Goal: Task Accomplishment & Management: Manage account settings

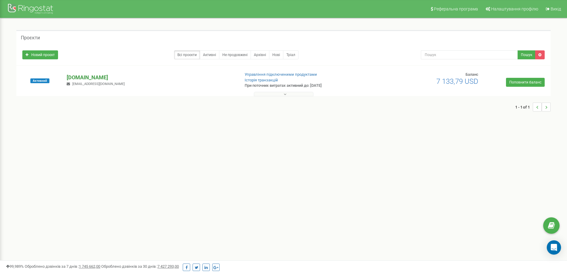
click at [81, 78] on p "[DOMAIN_NAME]" at bounding box center [151, 78] width 168 height 8
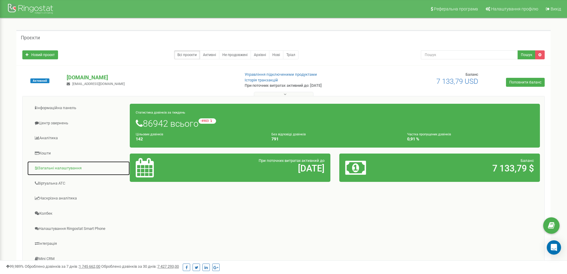
click at [60, 170] on link "Загальні налаштування" at bounding box center [78, 168] width 103 height 15
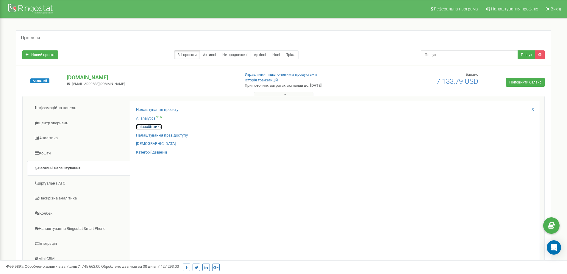
click at [157, 127] on link "Співробітники" at bounding box center [149, 127] width 26 height 6
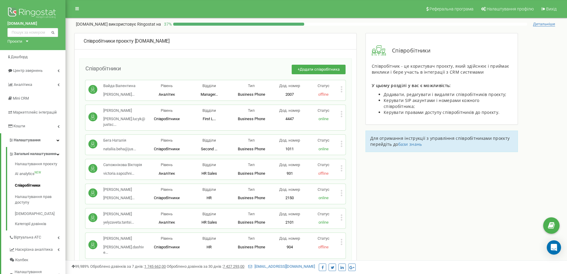
scroll to position [2127, 0]
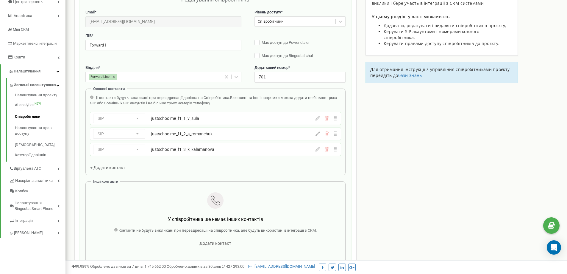
scroll to position [60, 0]
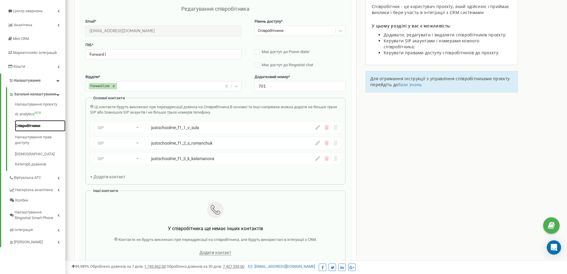
click at [38, 131] on link "Співробітники" at bounding box center [40, 126] width 51 height 12
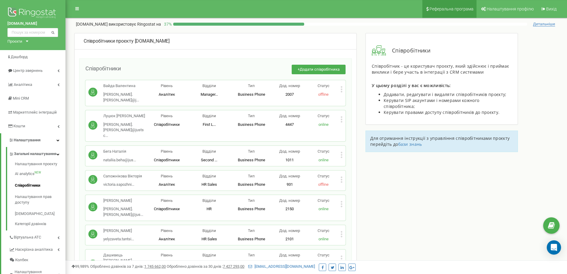
scroll to position [2127, 0]
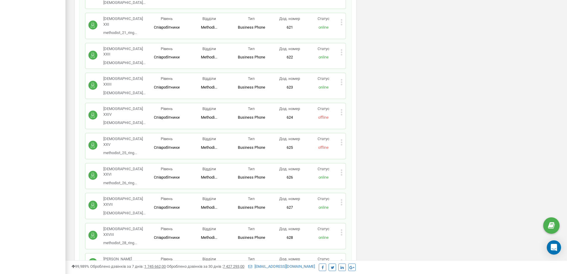
drag, startPoint x: 351, startPoint y: 175, endPoint x: 327, endPoint y: 167, distance: 26.2
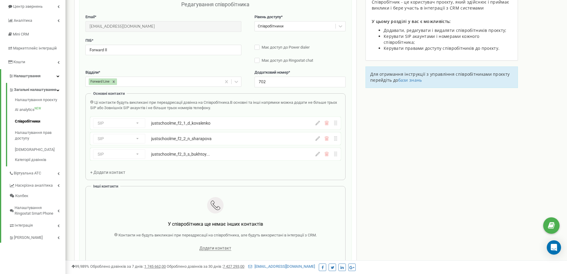
scroll to position [60, 0]
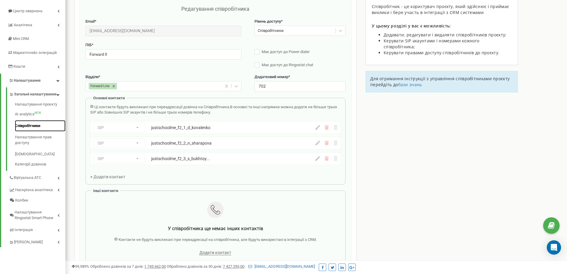
click at [35, 132] on link "Співробітники" at bounding box center [40, 126] width 51 height 12
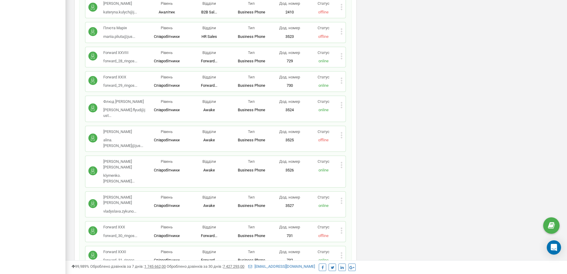
scroll to position [4286, 0]
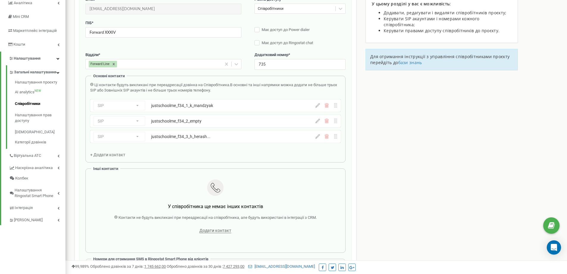
scroll to position [60, 0]
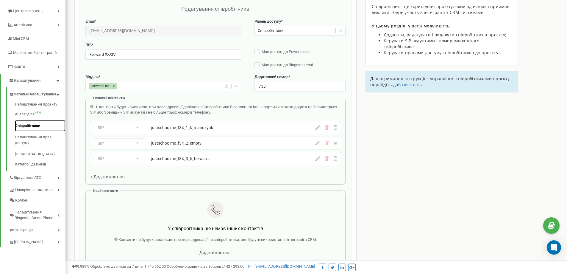
click at [35, 130] on link "Співробітники" at bounding box center [40, 126] width 51 height 12
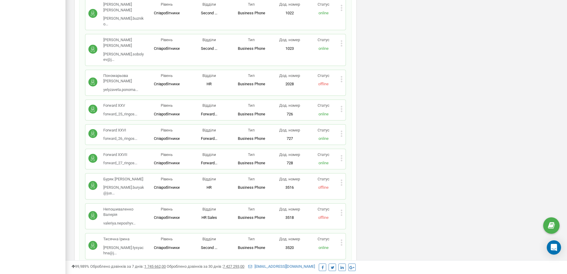
scroll to position [4277, 0]
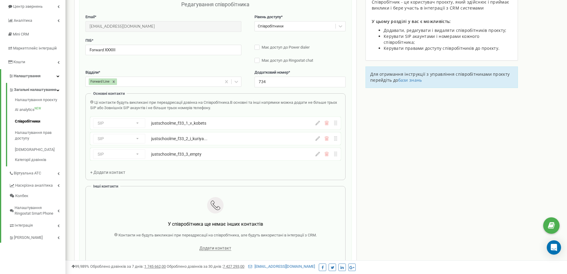
scroll to position [60, 0]
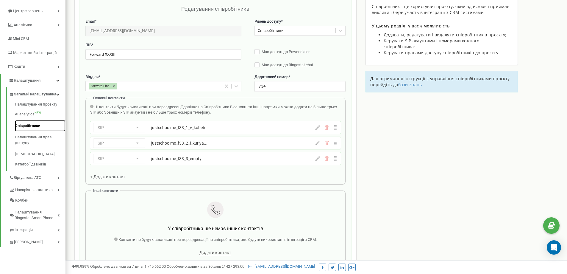
click at [35, 130] on link "Співробітники" at bounding box center [40, 126] width 51 height 12
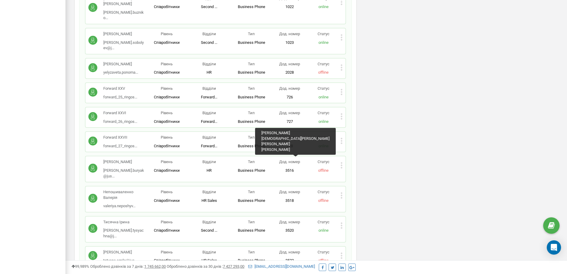
scroll to position [4187, 0]
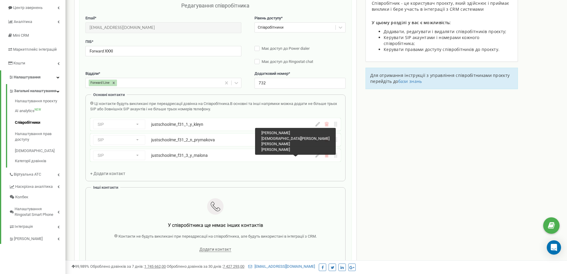
scroll to position [60, 0]
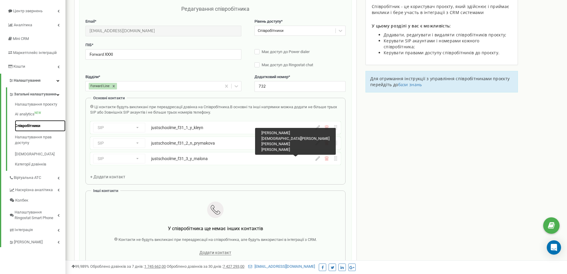
click at [36, 132] on link "Співробітники" at bounding box center [40, 126] width 51 height 12
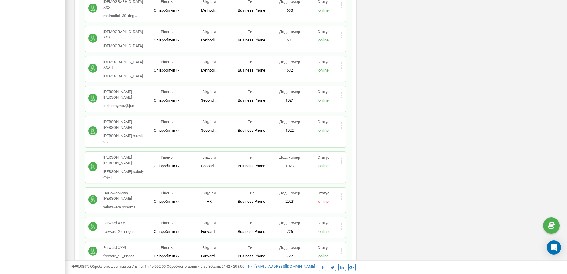
scroll to position [4197, 0]
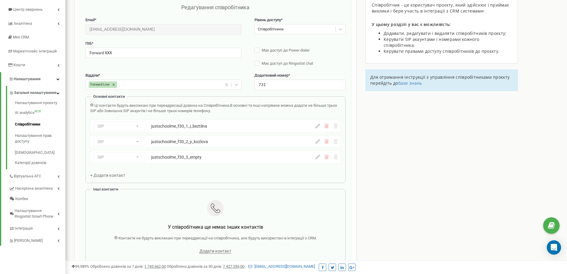
scroll to position [60, 0]
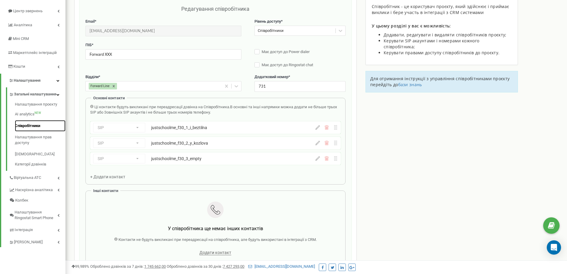
click at [37, 130] on link "Співробітники" at bounding box center [40, 126] width 51 height 12
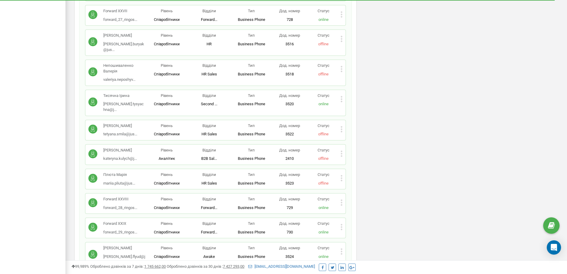
scroll to position [4306, 0]
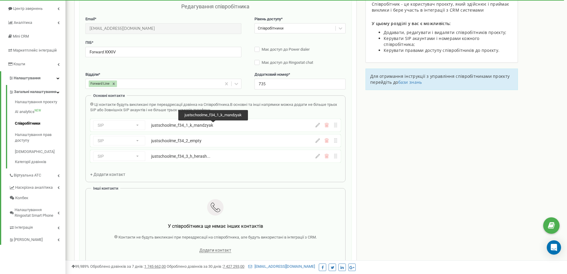
scroll to position [60, 0]
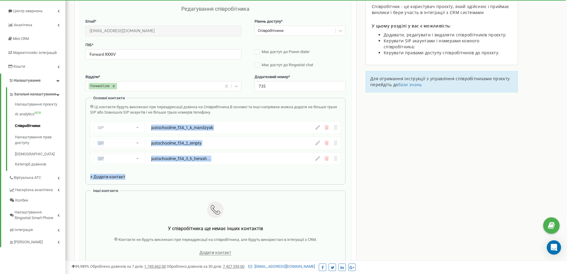
drag, startPoint x: 237, startPoint y: 174, endPoint x: 150, endPoint y: 131, distance: 97.0
click at [150, 131] on div "Ці контакти будуть викликані при переадресації дзвінка на Співробітника. В осно…" at bounding box center [215, 141] width 251 height 75
copy div "justschoolme_f34_1_k_mandzyak justschoolme_f34_1_k_mandzyak SIP Номер телефону …"
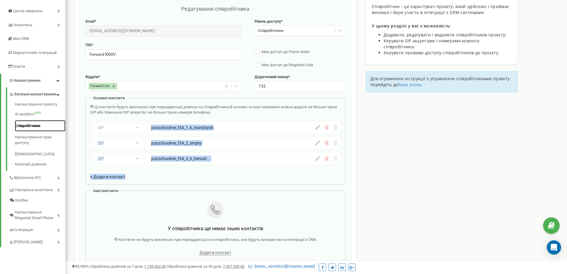
click at [35, 128] on link "Співробітники" at bounding box center [40, 126] width 51 height 12
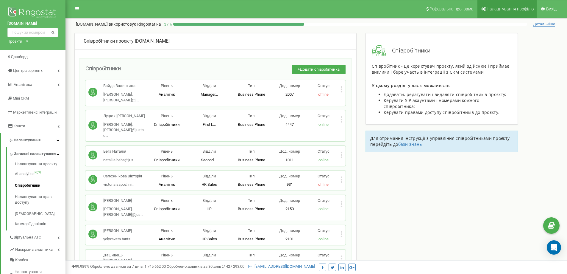
scroll to position [2127, 0]
